Goal: Transaction & Acquisition: Purchase product/service

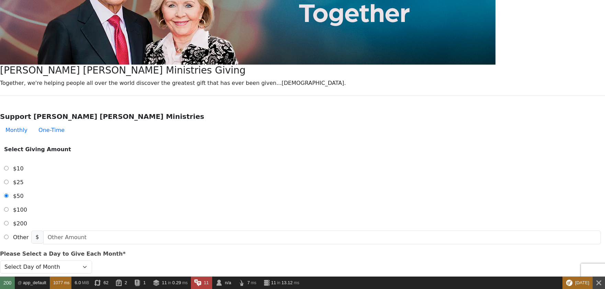
scroll to position [172, 0]
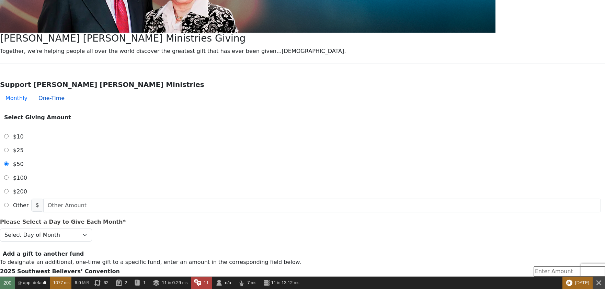
click at [70, 91] on button "One-Time" at bounding box center [51, 98] width 37 height 14
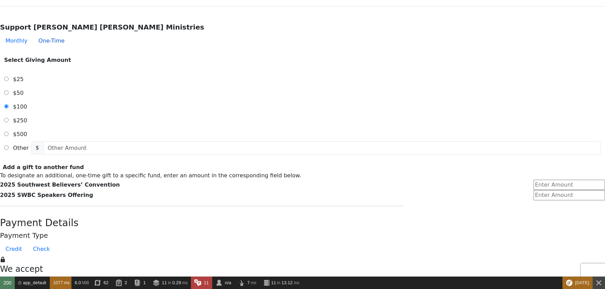
scroll to position [240, 0]
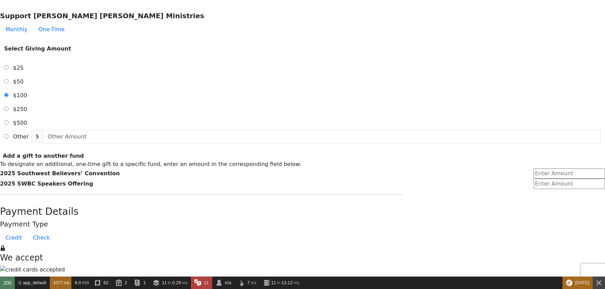
click at [28, 133] on span "Other" at bounding box center [20, 136] width 15 height 7
click at [9, 134] on input "Other" at bounding box center [6, 136] width 4 height 4
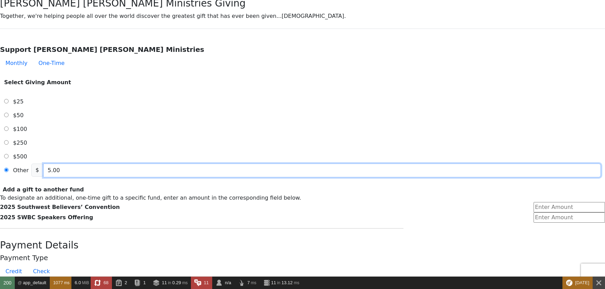
scroll to position [206, 0]
type input "5.00"
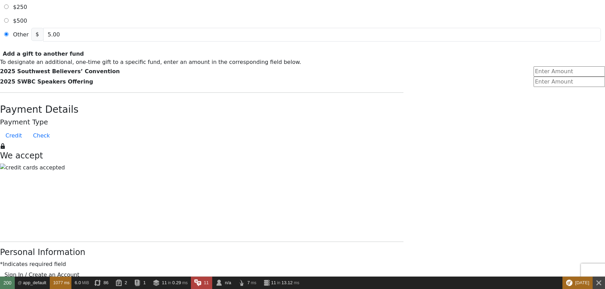
scroll to position [343, 0]
type button "[URL][DOMAIN_NAME]"
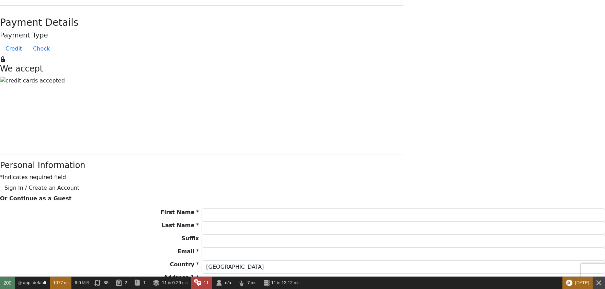
scroll to position [515, 0]
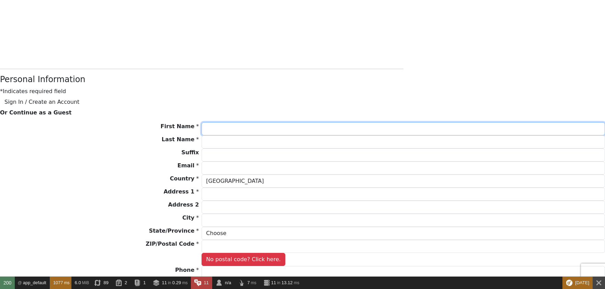
click at [257, 122] on input "First Name *" at bounding box center [402, 128] width 403 height 13
type input "Zan"
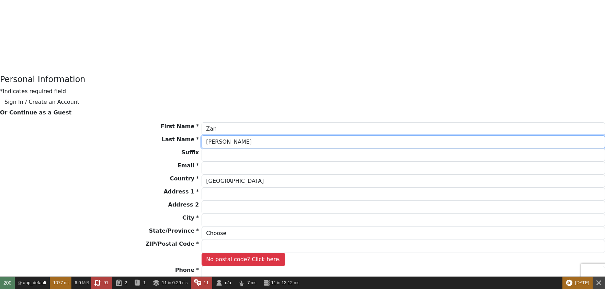
type input "[PERSON_NAME]"
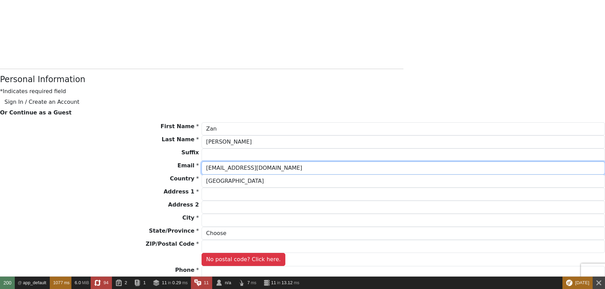
type input "[EMAIL_ADDRESS][DOMAIN_NAME]"
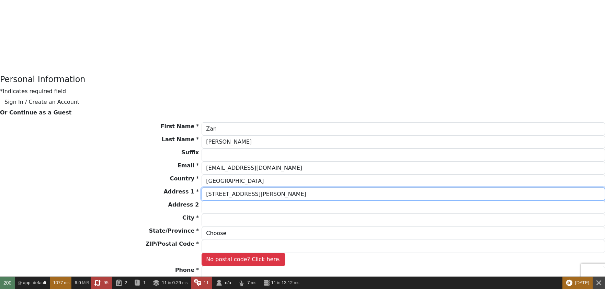
type input "[STREET_ADDRESS][PERSON_NAME]"
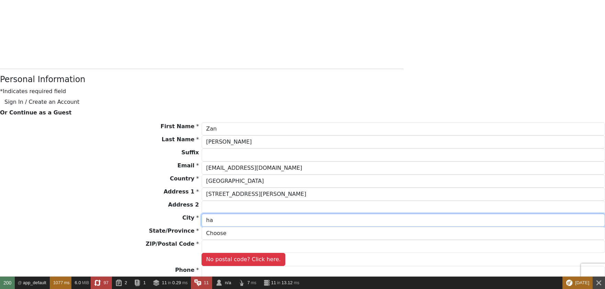
type input "h"
type input "[GEOGRAPHIC_DATA]"
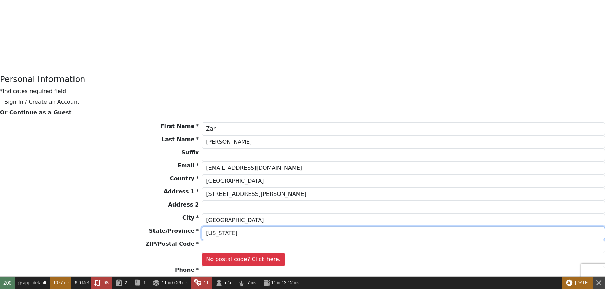
select select "[GEOGRAPHIC_DATA]"
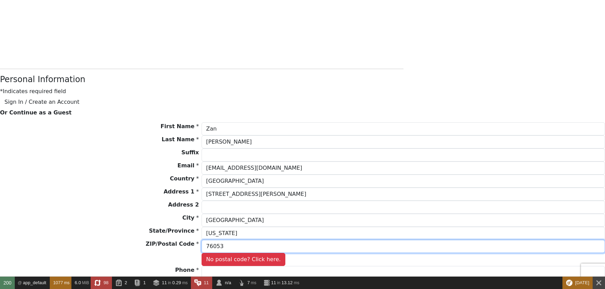
type input "76053"
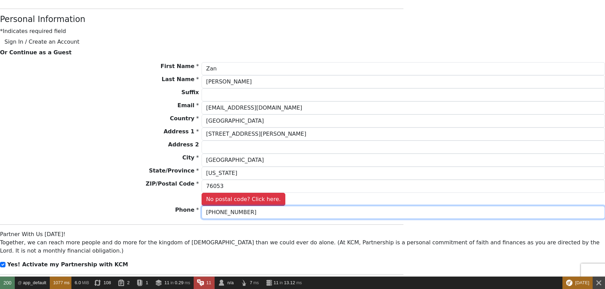
scroll to position [583, 0]
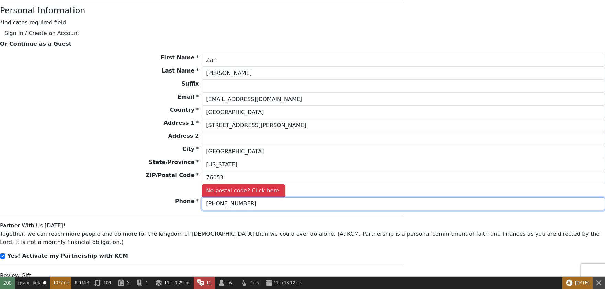
type input "[PHONE_NUMBER]"
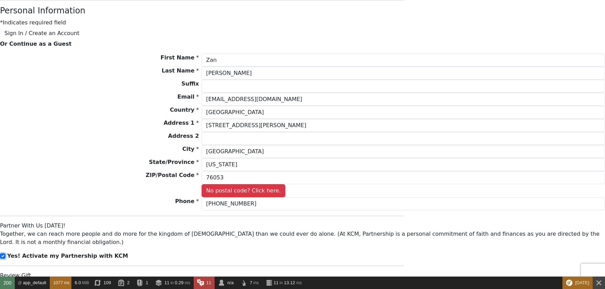
click at [5, 253] on input "checkbox" at bounding box center [2, 255] width 5 height 5
checkbox input "false"
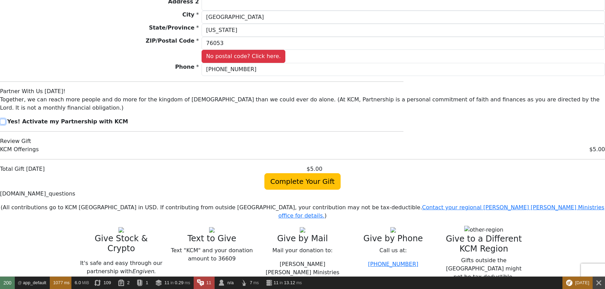
scroll to position [721, 0]
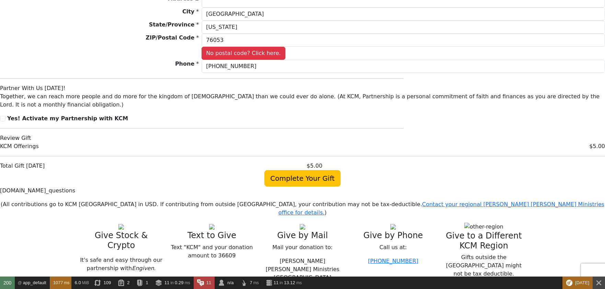
click at [295, 170] on span "Complete Your Gift" at bounding box center [302, 178] width 76 height 16
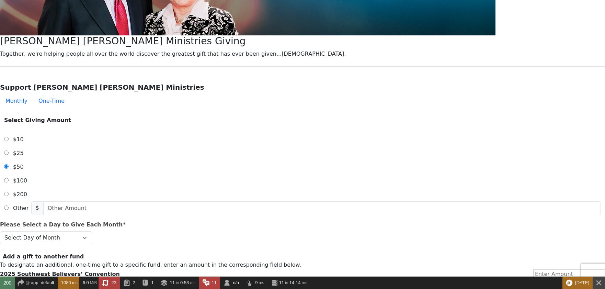
scroll to position [172, 0]
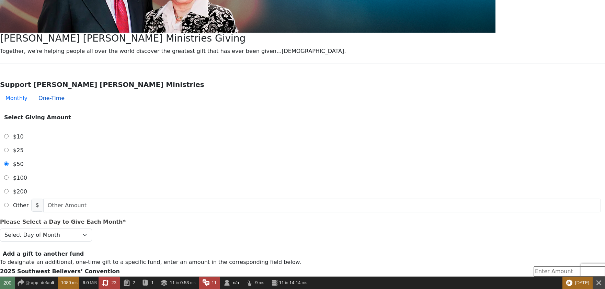
click at [70, 91] on button "One-Time" at bounding box center [51, 98] width 37 height 14
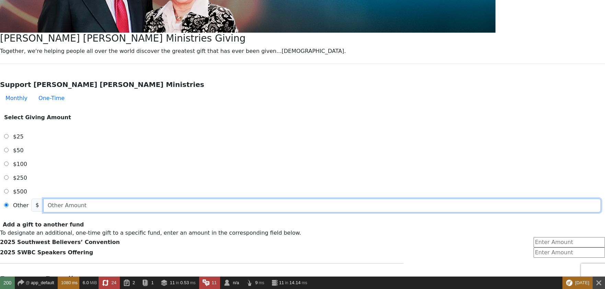
click at [269, 198] on input "text" at bounding box center [321, 205] width 557 height 14
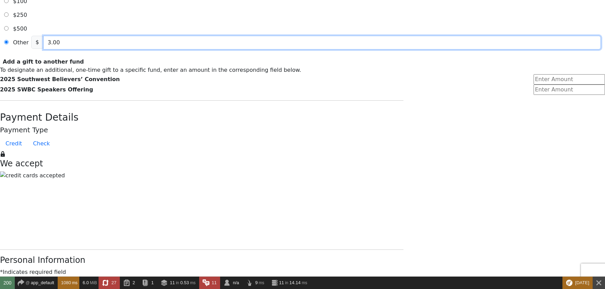
scroll to position [343, 0]
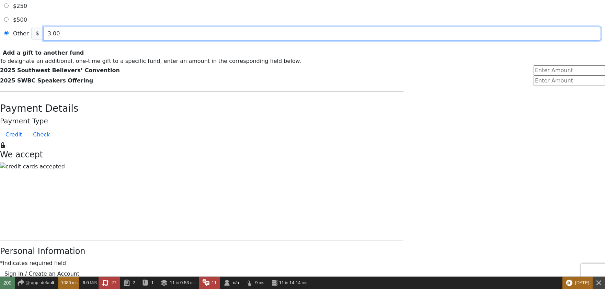
type input "3.00"
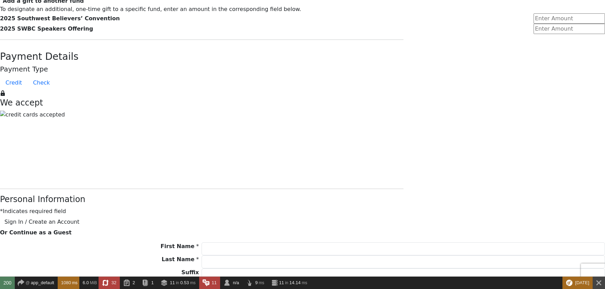
scroll to position [480, 0]
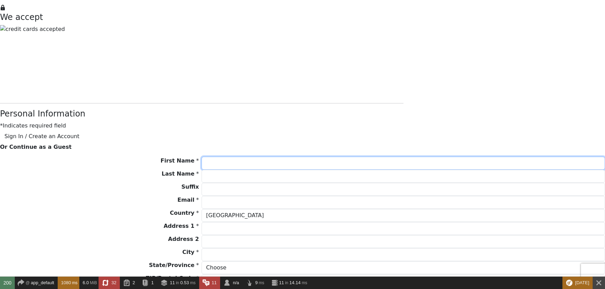
click at [251, 156] on input "First Name *" at bounding box center [402, 162] width 403 height 13
type input "ran"
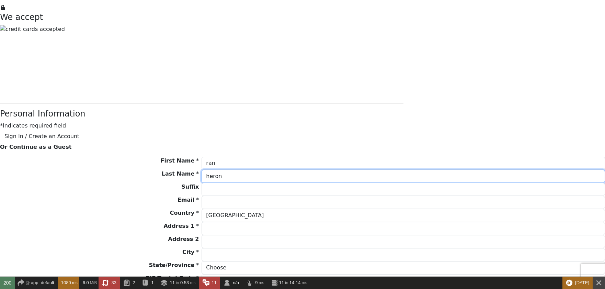
type input "heron"
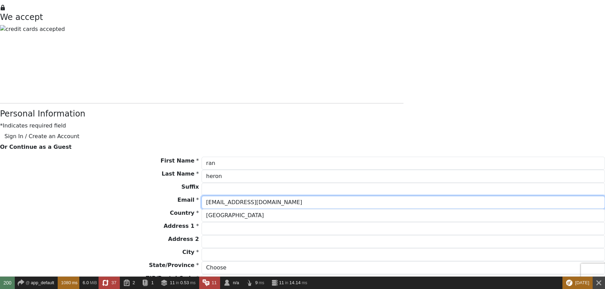
type input "randilynheron+50@gmail.com"
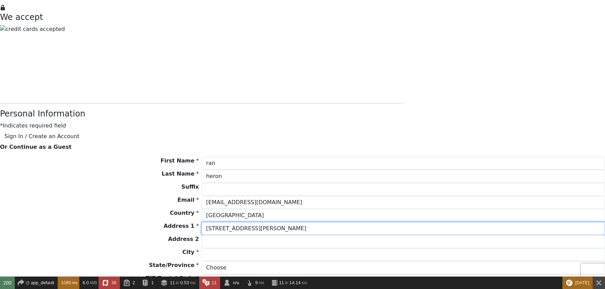
type input "617 norwood dr"
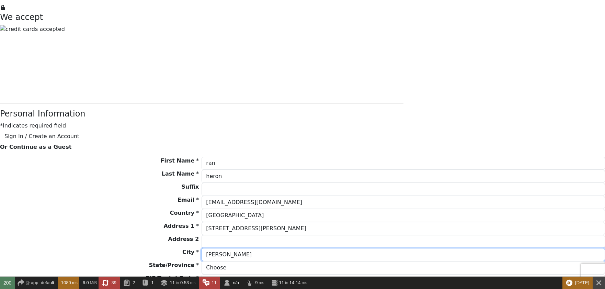
type input "hurst"
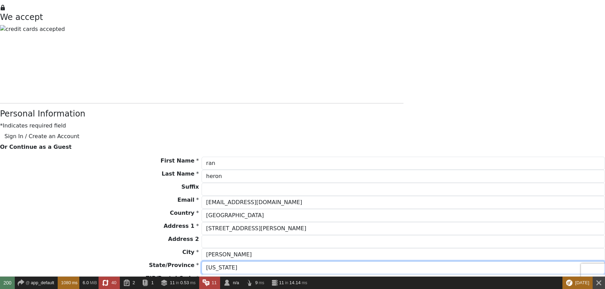
select select "[GEOGRAPHIC_DATA]"
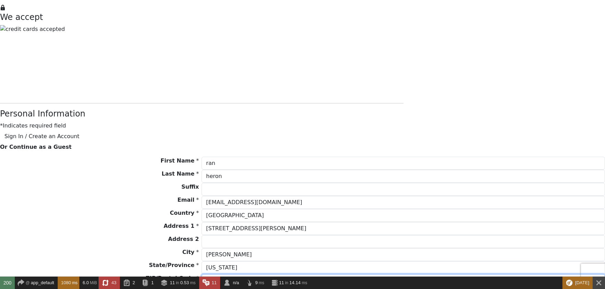
type input "76053"
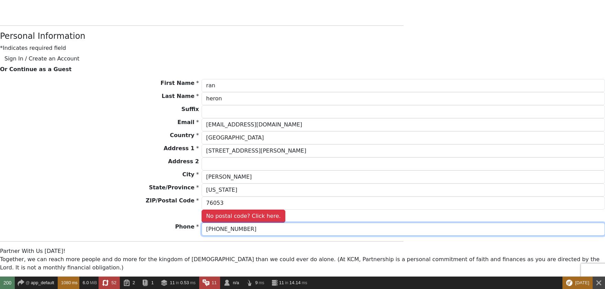
scroll to position [618, 0]
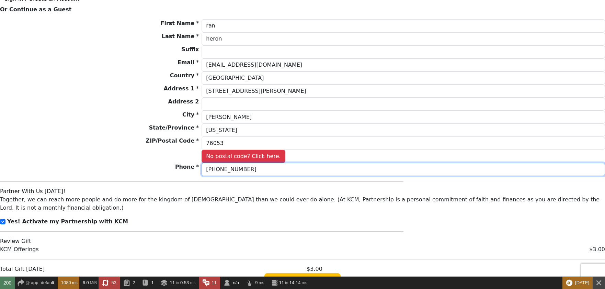
type input "817-888-8888"
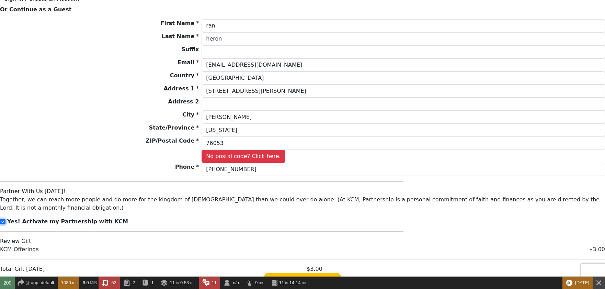
click at [5, 219] on input "checkbox" at bounding box center [2, 221] width 5 height 5
checkbox input "false"
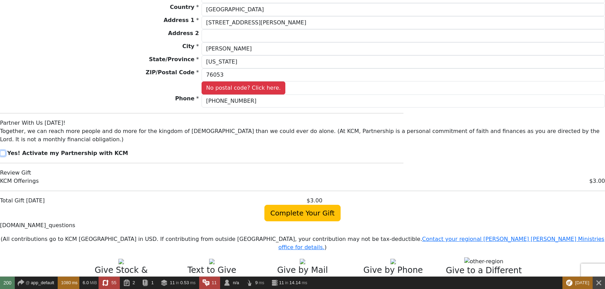
scroll to position [686, 0]
click at [290, 204] on span "Complete Your Gift" at bounding box center [302, 212] width 76 height 16
